Goal: Information Seeking & Learning: Learn about a topic

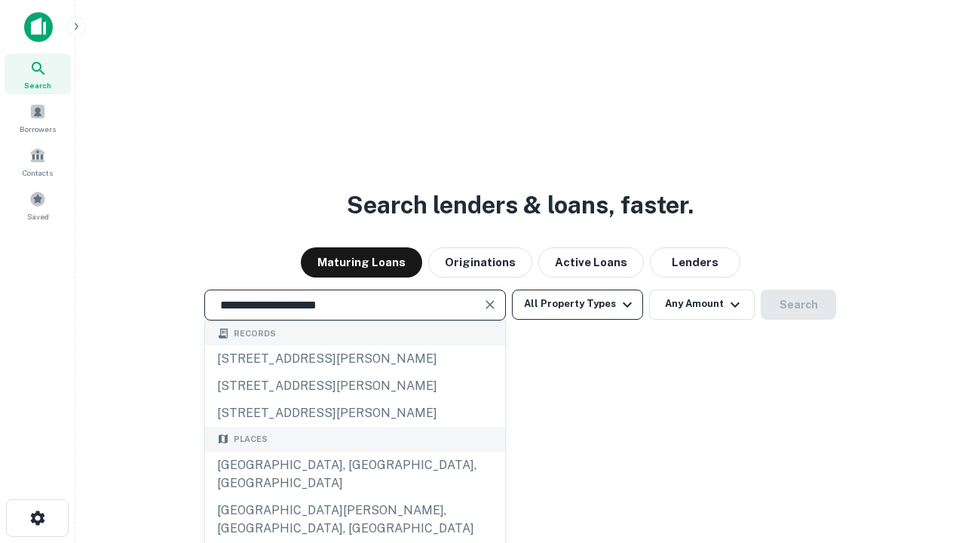
click at [354, 497] on div "[GEOGRAPHIC_DATA], [GEOGRAPHIC_DATA], [GEOGRAPHIC_DATA]" at bounding box center [355, 474] width 300 height 45
click at [577, 304] on button "All Property Types" at bounding box center [577, 304] width 131 height 30
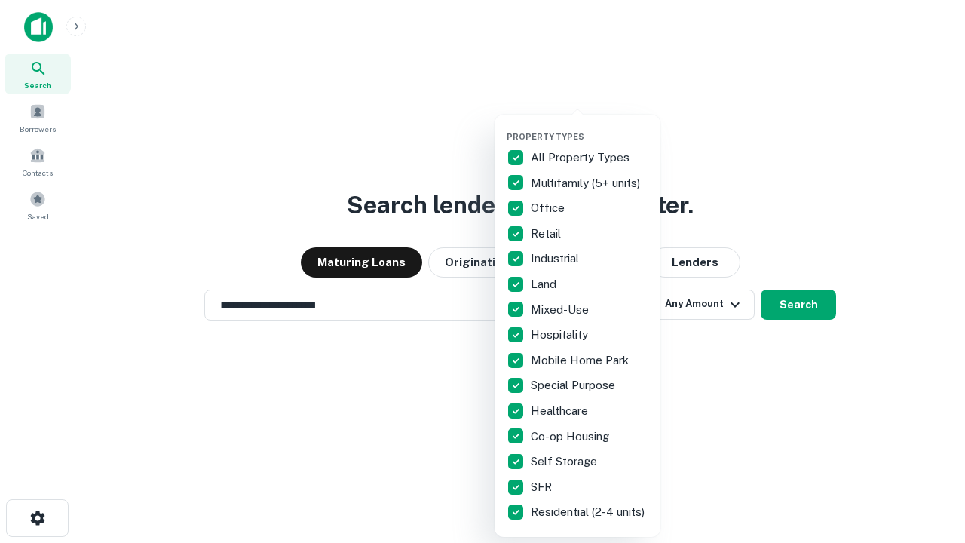
type input "**********"
click at [590, 127] on button "button" at bounding box center [590, 127] width 166 height 1
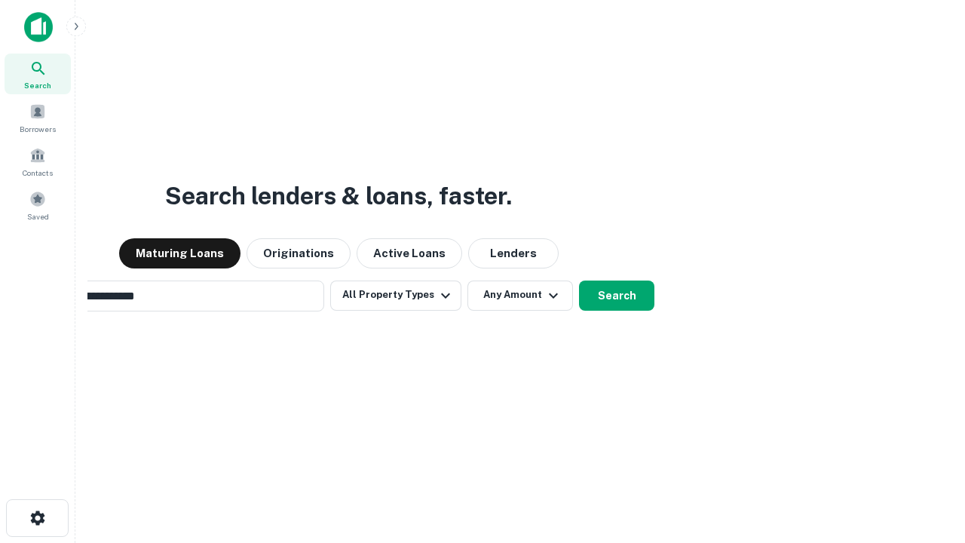
scroll to position [23, 0]
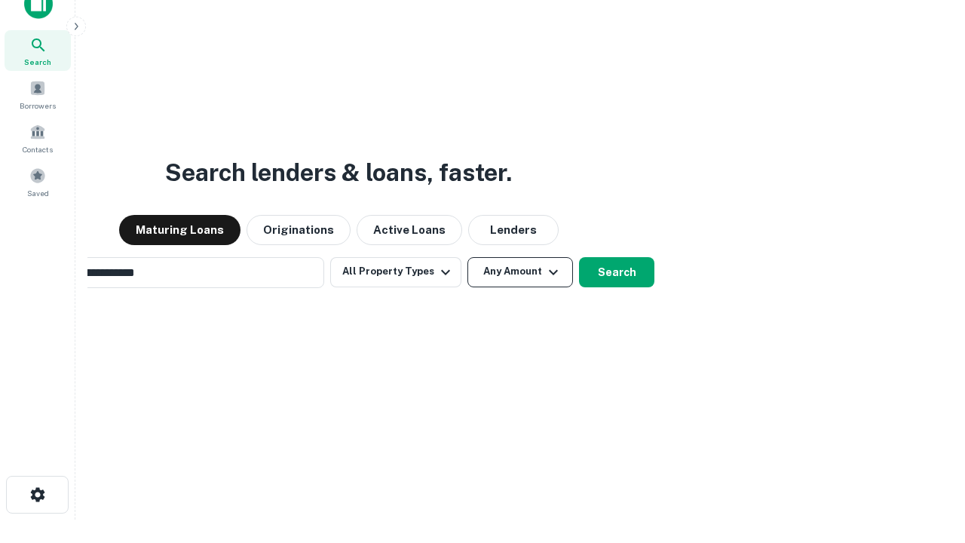
click at [467, 257] on button "Any Amount" at bounding box center [520, 272] width 106 height 30
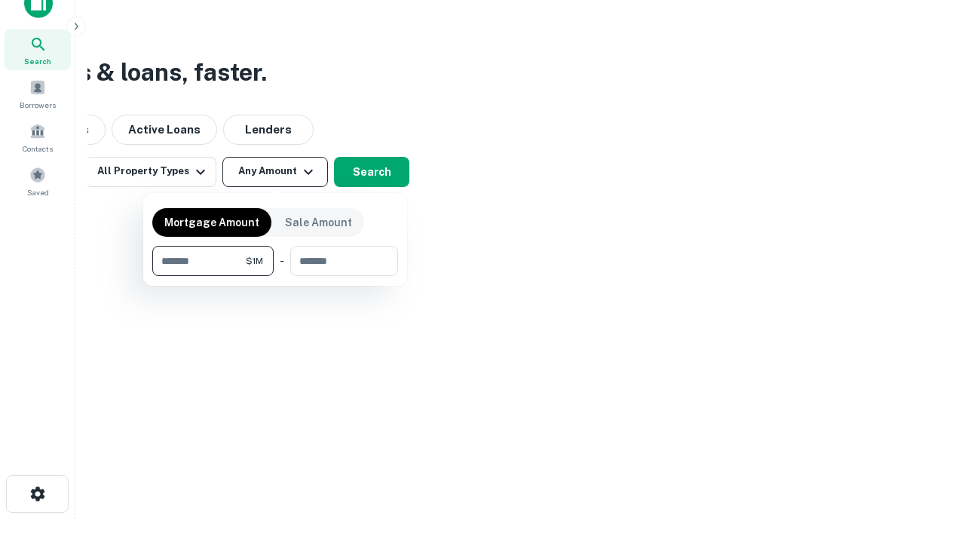
type input "*******"
click at [275, 276] on button "button" at bounding box center [275, 276] width 246 height 1
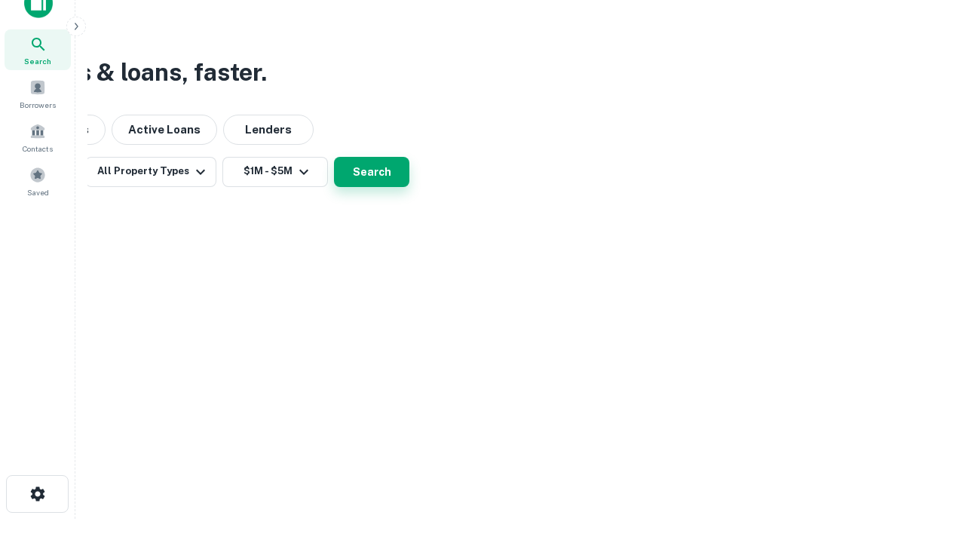
click at [409, 187] on button "Search" at bounding box center [371, 172] width 75 height 30
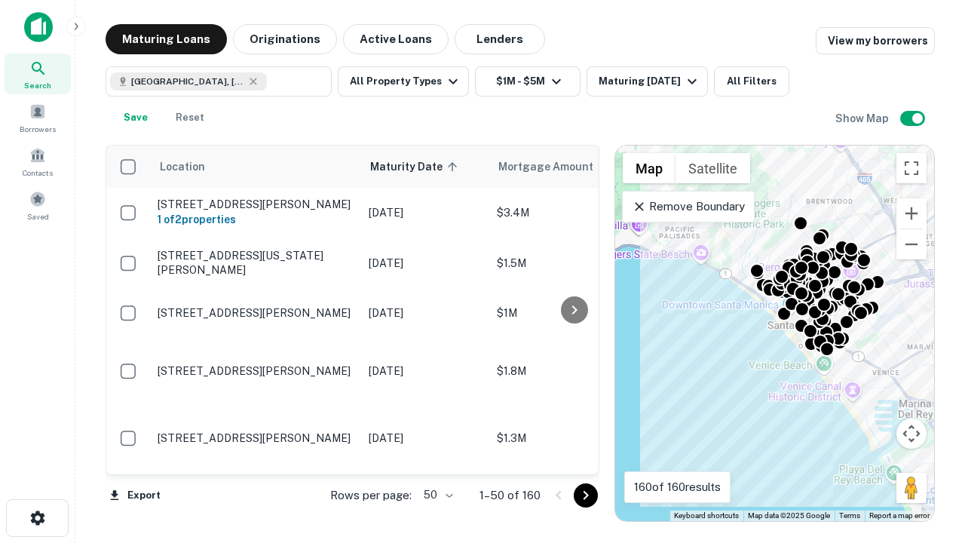
click at [436, 495] on body "Search Borrowers Contacts Saved Maturing Loans Originations Active Loans Lender…" at bounding box center [482, 271] width 965 height 543
click at [436, 457] on li "25" at bounding box center [437, 456] width 44 height 27
